Goal: Task Accomplishment & Management: Manage account settings

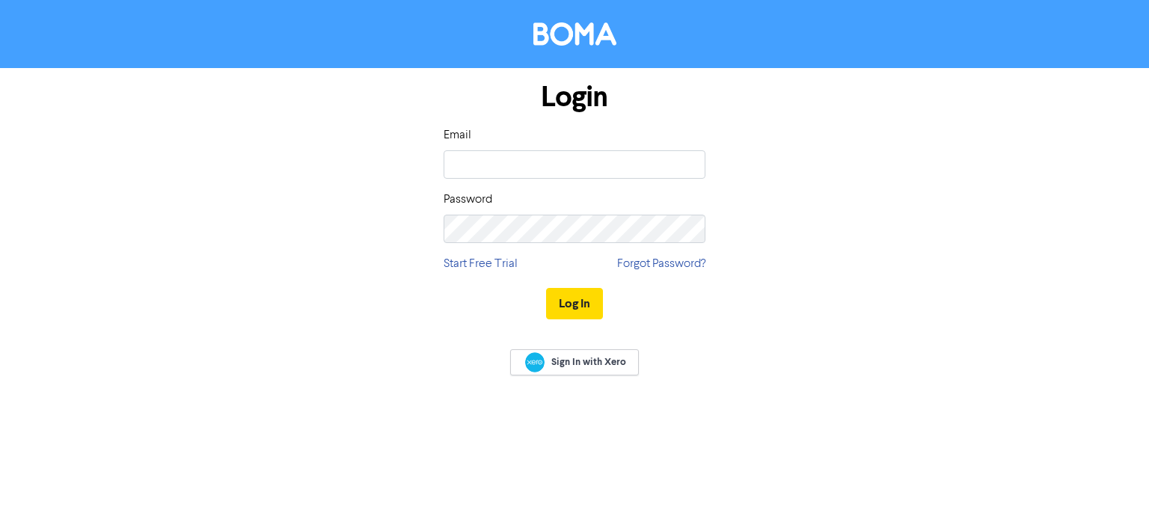
click at [0, 527] on com-1password-button at bounding box center [0, 528] width 0 height 0
type input "[EMAIL_ADDRESS][DOMAIN_NAME]"
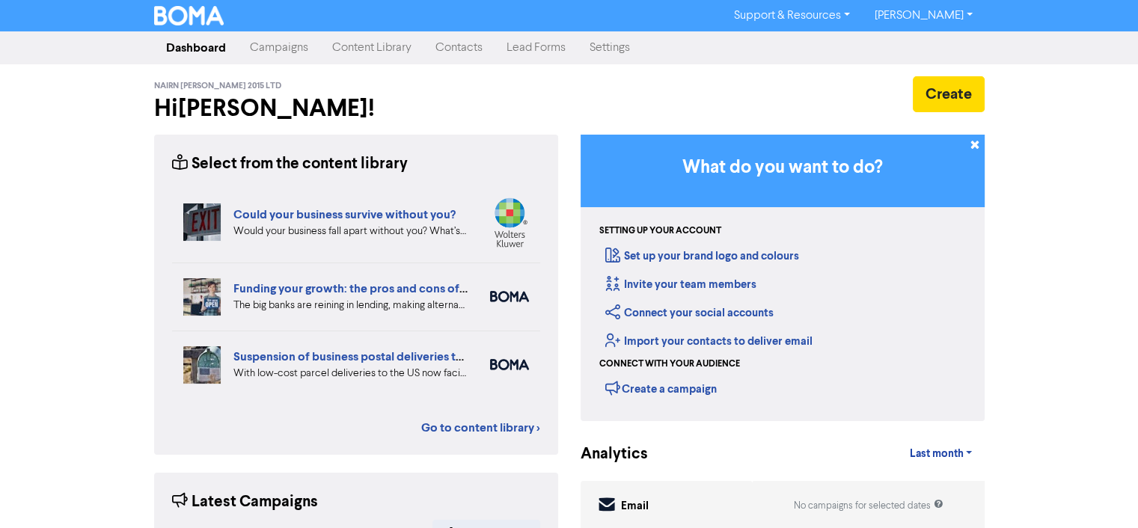
click at [464, 44] on link "Contacts" at bounding box center [458, 48] width 71 height 30
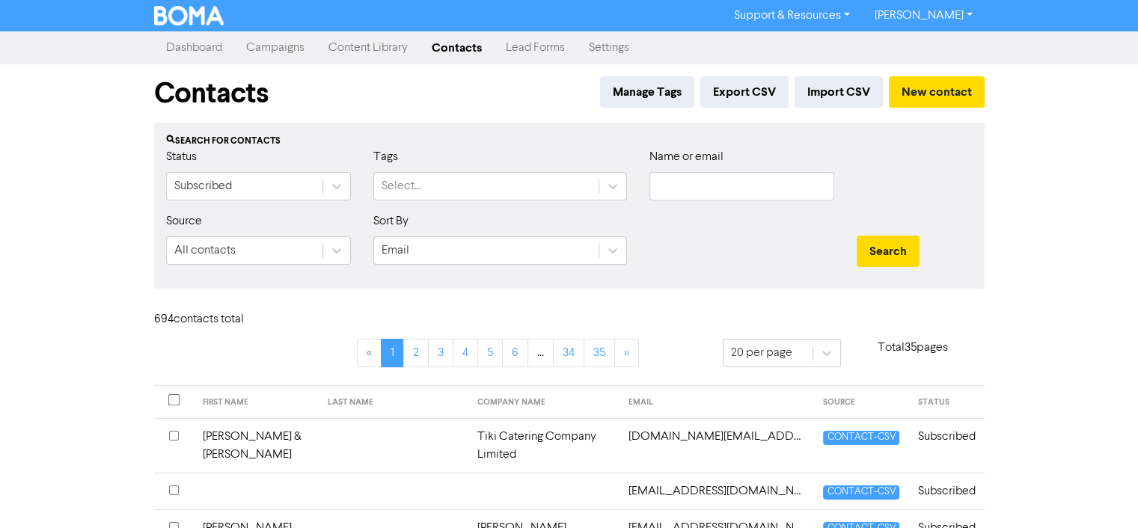
click at [968, 14] on link "[PERSON_NAME]" at bounding box center [923, 16] width 122 height 24
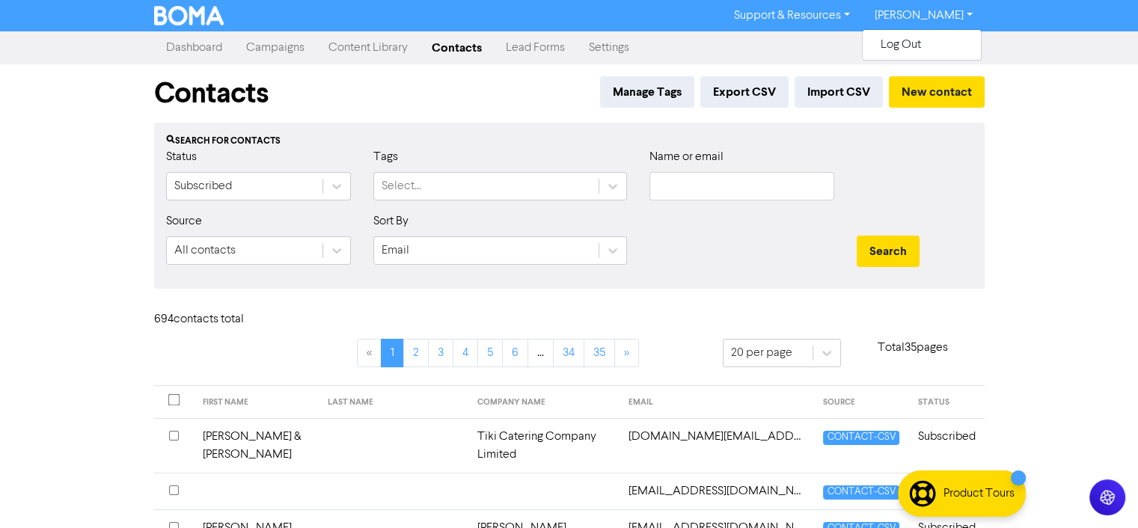
click at [194, 48] on link "Dashboard" at bounding box center [194, 48] width 80 height 30
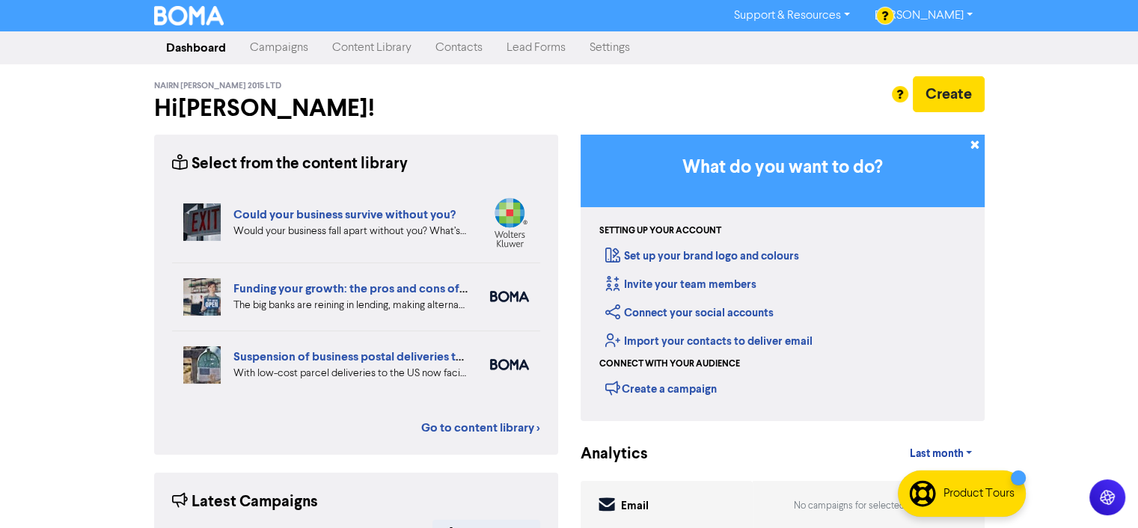
click at [859, 14] on link "Support & Resources" at bounding box center [792, 16] width 140 height 24
click at [919, 13] on div at bounding box center [569, 264] width 1138 height 528
click at [880, 11] on div at bounding box center [885, 15] width 16 height 16
click at [885, 13] on div at bounding box center [885, 15] width 16 height 16
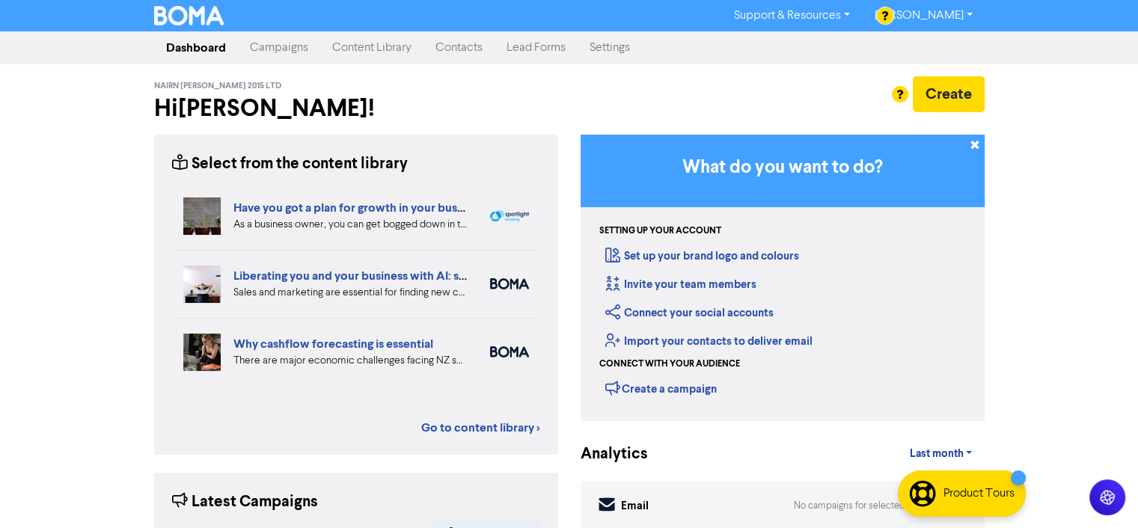
click at [966, 14] on link "[PERSON_NAME]" at bounding box center [923, 16] width 122 height 24
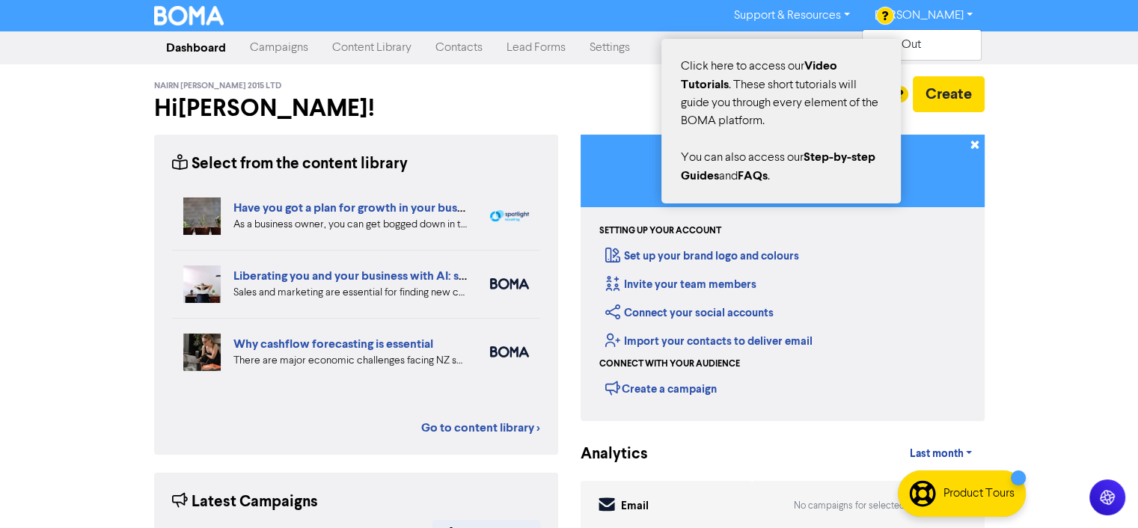
click at [798, 78] on div "Click here to access our Video Tutorials . These short tutorials will guide you…" at bounding box center [780, 121] width 239 height 165
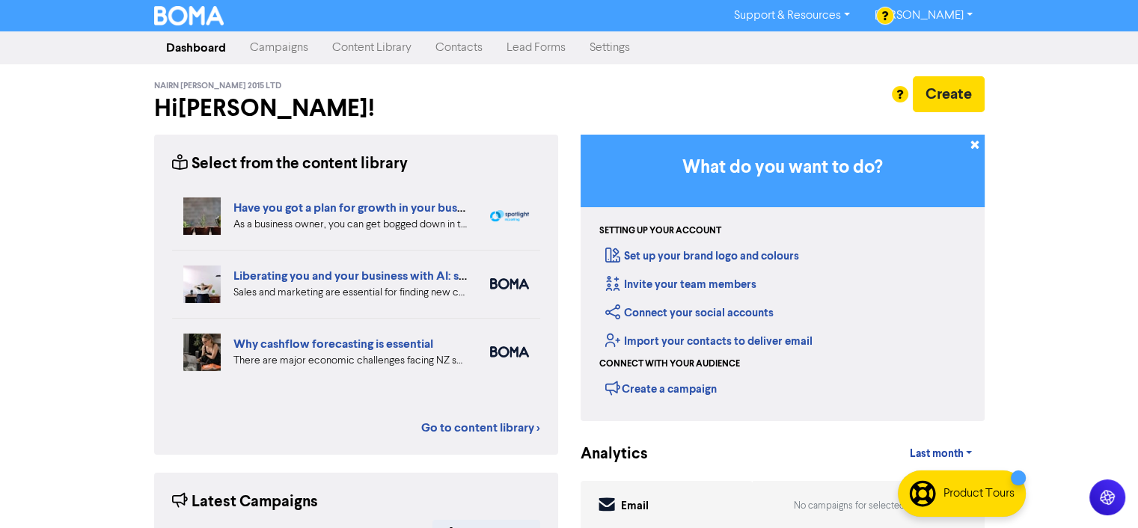
click at [616, 44] on link "Settings" at bounding box center [609, 48] width 64 height 30
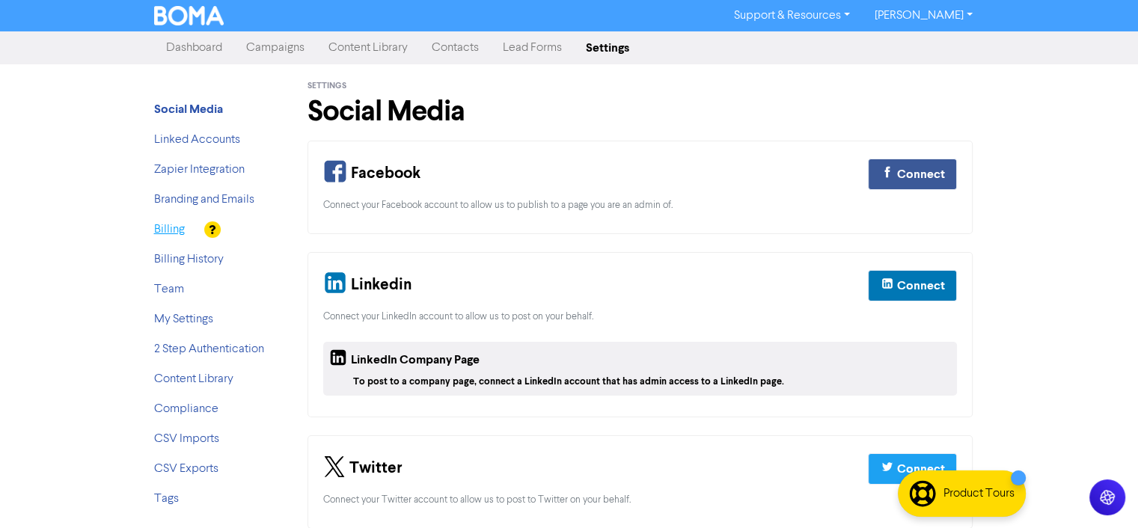
click at [174, 230] on link "Billing" at bounding box center [169, 230] width 31 height 12
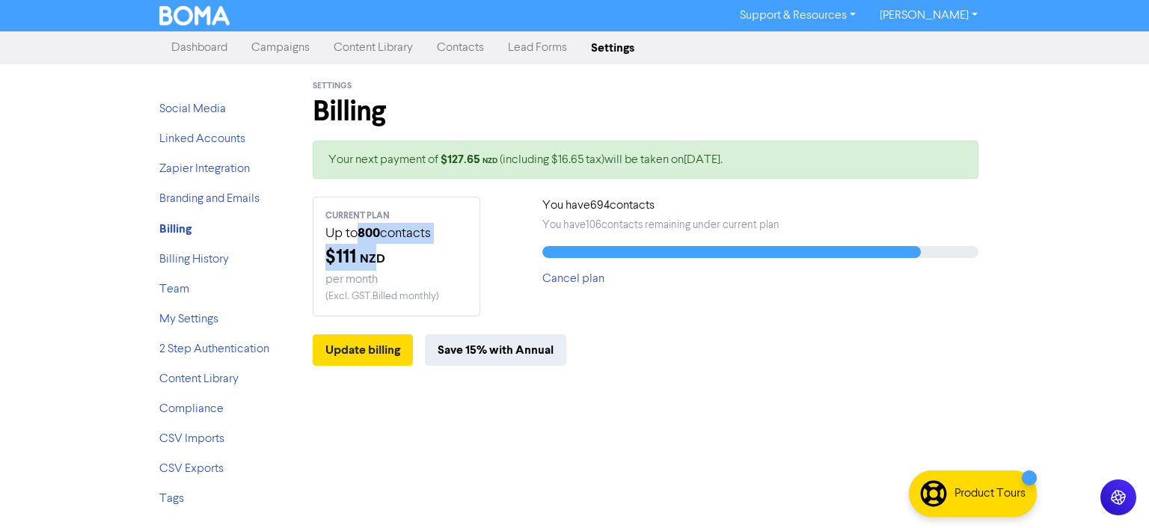
drag, startPoint x: 359, startPoint y: 236, endPoint x: 377, endPoint y: 253, distance: 24.4
click at [377, 253] on div "CURRENT PLAN Up to 800 contacts $ 111 NZD per month ( Excl. GST. Billed monthly…" at bounding box center [397, 257] width 168 height 120
